Goal: Information Seeking & Learning: Find specific fact

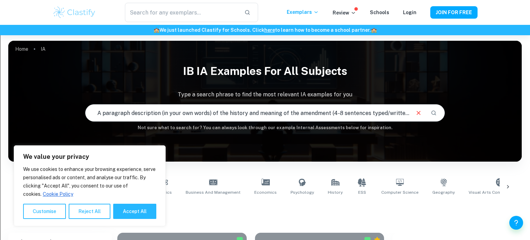
drag, startPoint x: 409, startPoint y: 113, endPoint x: 360, endPoint y: 107, distance: 50.0
click at [360, 107] on div "A paragraph description (in your own words) of the history and meaning of the a…" at bounding box center [265, 113] width 359 height 17
click at [361, 114] on input "A paragraph description (in your own words) of the history and meaning of the a…" at bounding box center [248, 112] width 324 height 19
click at [296, 113] on input "A paragraph description (in your own words) of the history and meaning of the a…" at bounding box center [248, 112] width 324 height 19
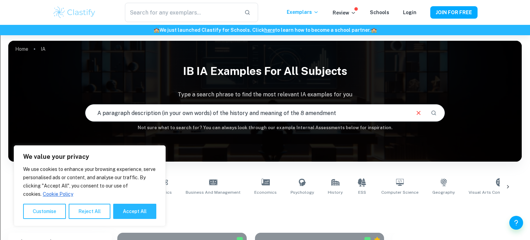
type input "A paragraph description (in your own words) of the history and meaning of the 8…"
click at [122, 211] on button "Accept All" at bounding box center [134, 211] width 43 height 15
checkbox input "true"
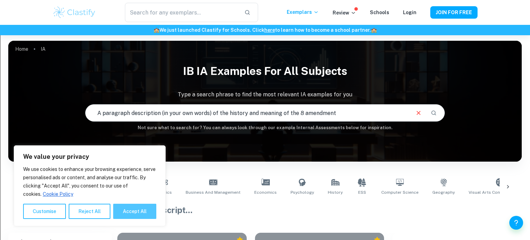
checkbox input "true"
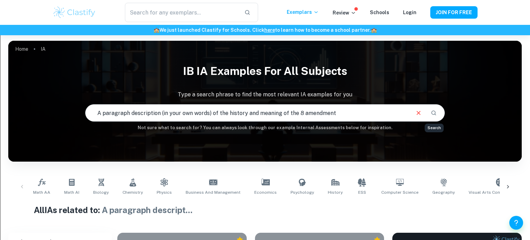
click at [433, 115] on icon "Search" at bounding box center [434, 113] width 6 height 6
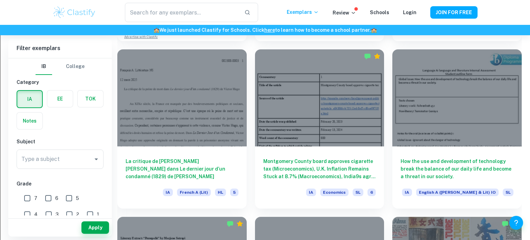
scroll to position [702, 0]
